Goal: Book appointment/travel/reservation

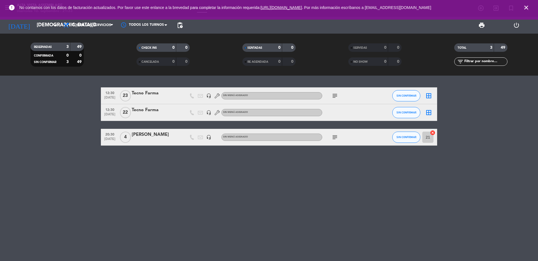
click at [526, 8] on icon "close" at bounding box center [526, 7] width 7 height 7
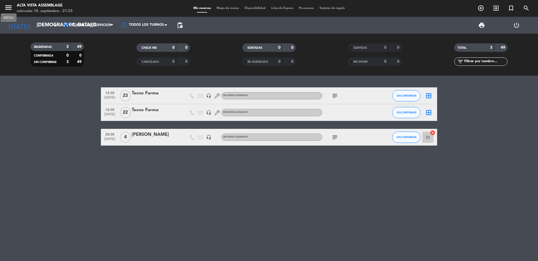
click at [8, 8] on icon "menu" at bounding box center [8, 7] width 8 height 8
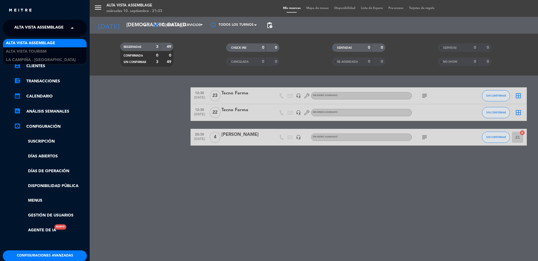
click at [50, 29] on span "Alta Vista Assemblage" at bounding box center [38, 28] width 49 height 12
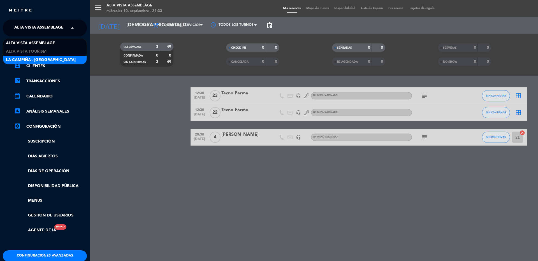
click at [45, 57] on span "La Campiña - [GEOGRAPHIC_DATA]" at bounding box center [41, 60] width 70 height 6
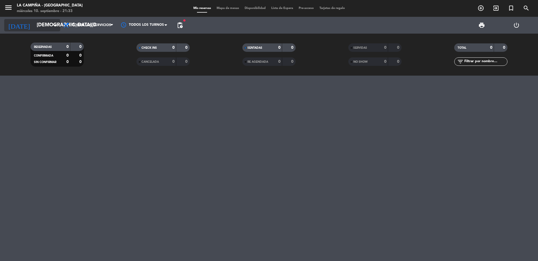
click at [57, 24] on icon "arrow_drop_down" at bounding box center [55, 25] width 7 height 7
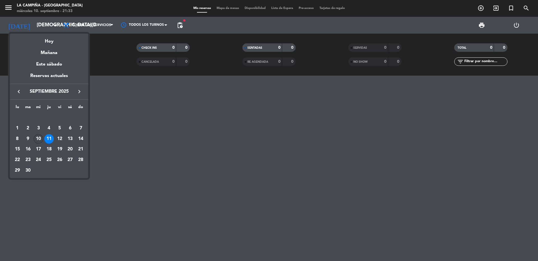
click at [37, 139] on div "10" at bounding box center [39, 139] width 10 height 10
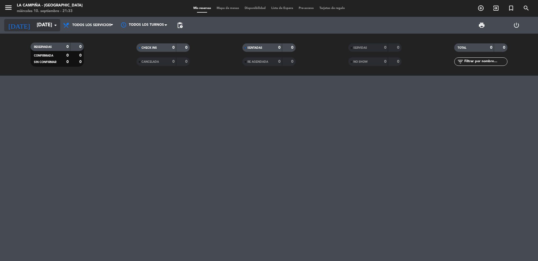
click at [45, 24] on input "[DATE]" at bounding box center [66, 25] width 65 height 11
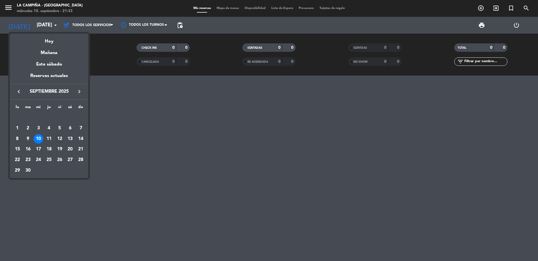
click at [60, 137] on div "12" at bounding box center [60, 139] width 10 height 10
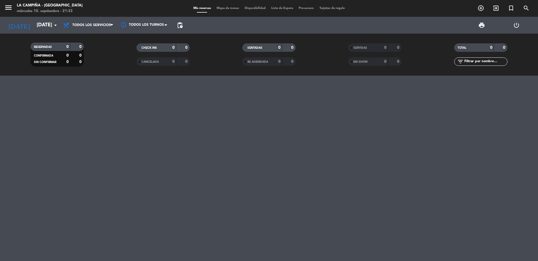
type input "[DATE]"
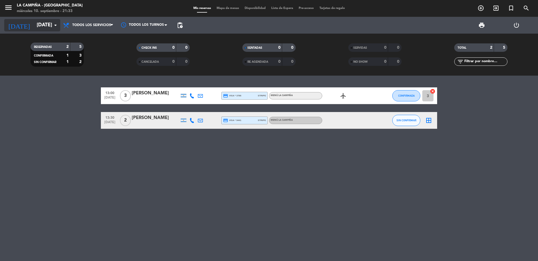
click at [51, 26] on input "[DATE]" at bounding box center [66, 25] width 65 height 11
